Goal: Information Seeking & Learning: Learn about a topic

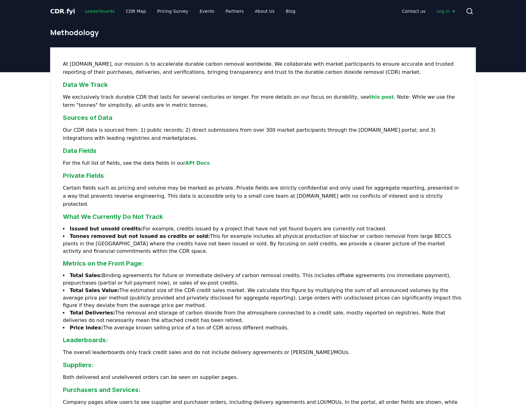
click at [102, 9] on link "Leaderboards" at bounding box center [100, 11] width 40 height 11
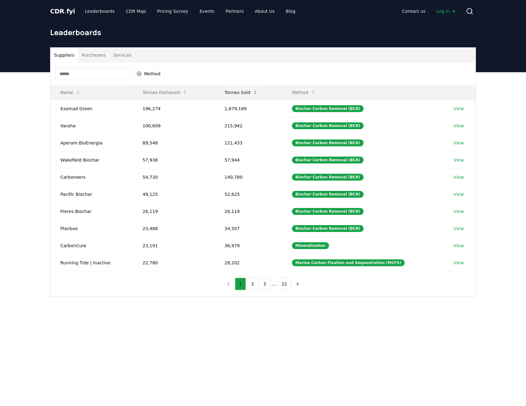
click at [252, 91] on button "Tonnes Sold" at bounding box center [240, 92] width 43 height 12
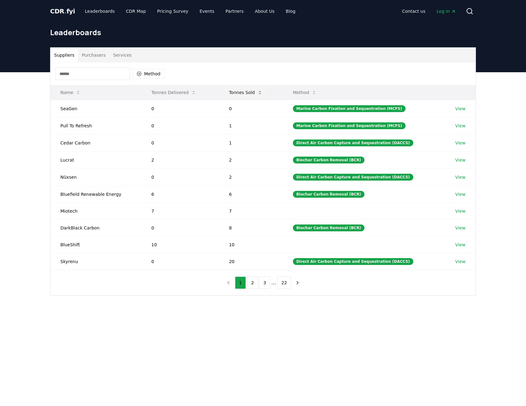
click at [252, 91] on button "Tonnes Sold" at bounding box center [245, 92] width 43 height 12
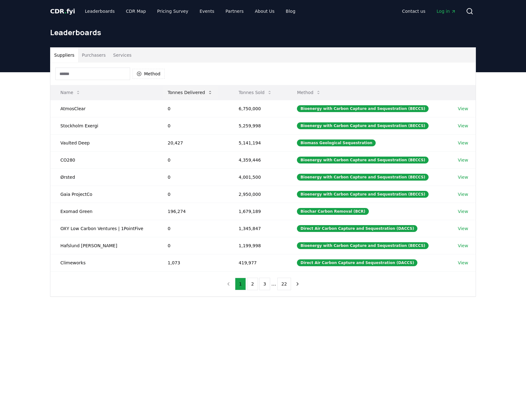
click at [202, 92] on button "Tonnes Delivered" at bounding box center [190, 92] width 55 height 12
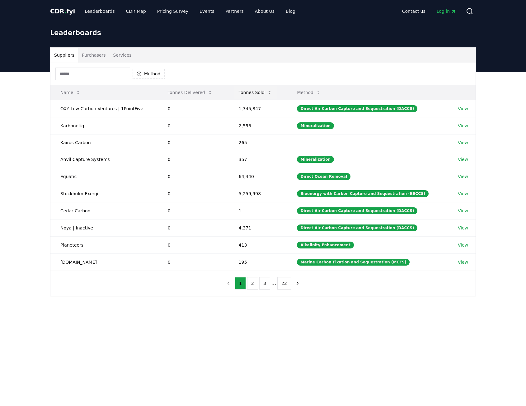
click at [271, 92] on icon at bounding box center [269, 92] width 5 height 5
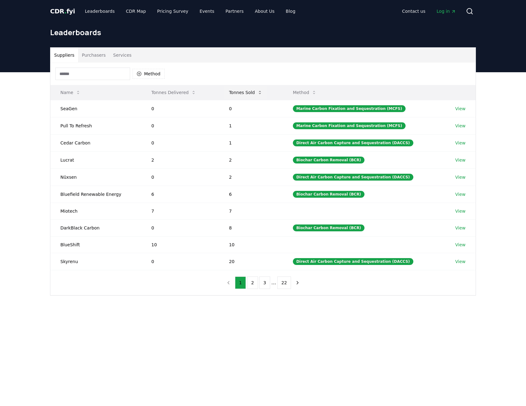
click at [266, 94] on button "Tonnes Sold" at bounding box center [245, 92] width 43 height 12
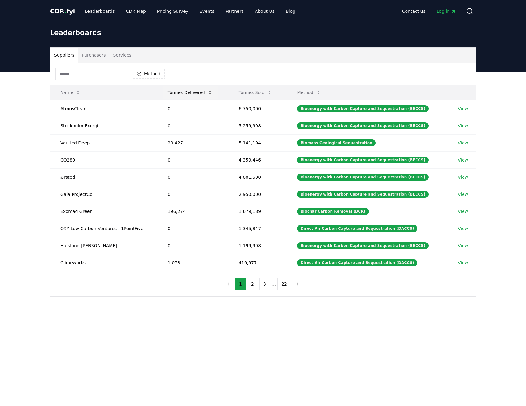
click at [209, 91] on icon at bounding box center [209, 92] width 5 height 5
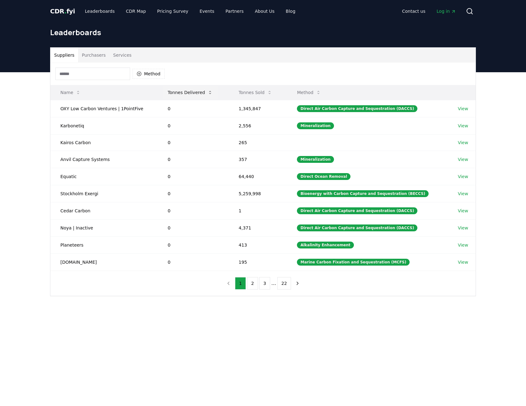
click at [209, 91] on icon at bounding box center [209, 92] width 5 height 5
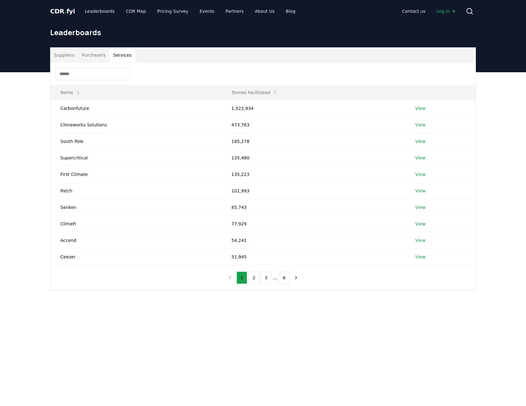
click at [114, 53] on button "Services" at bounding box center [122, 55] width 26 height 15
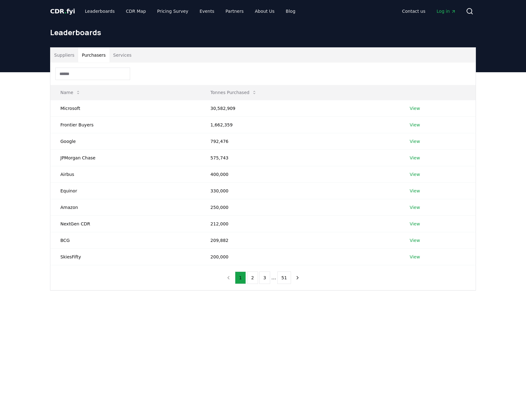
click at [100, 57] on button "Purchasers" at bounding box center [93, 55] width 31 height 15
click at [252, 90] on icon at bounding box center [254, 92] width 5 height 5
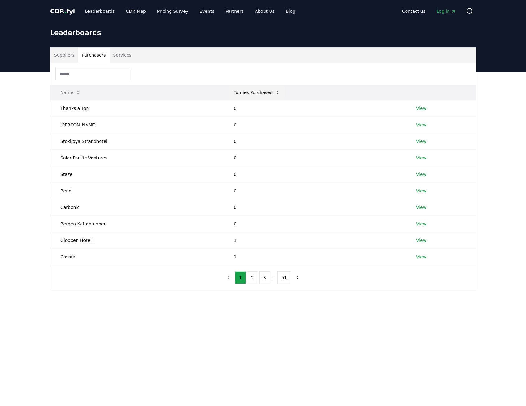
click at [249, 90] on button "Tonnes Purchased" at bounding box center [257, 92] width 56 height 12
